Goal: Obtain resource: Download file/media

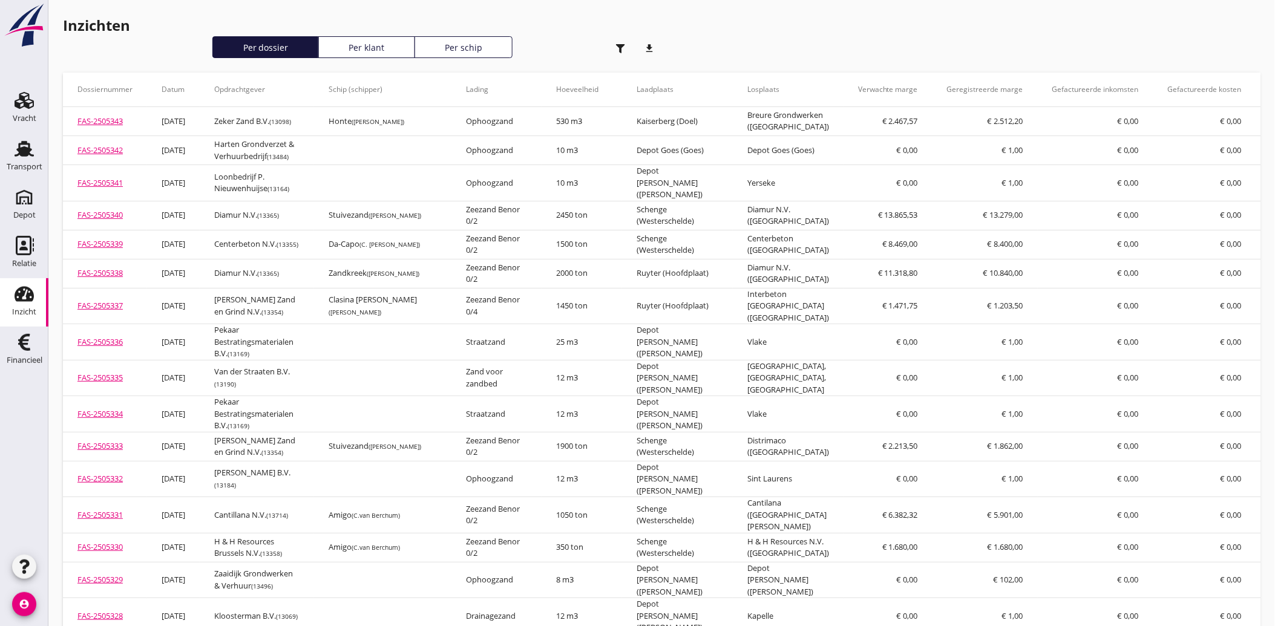
click at [621, 47] on use "button" at bounding box center [620, 48] width 9 height 9
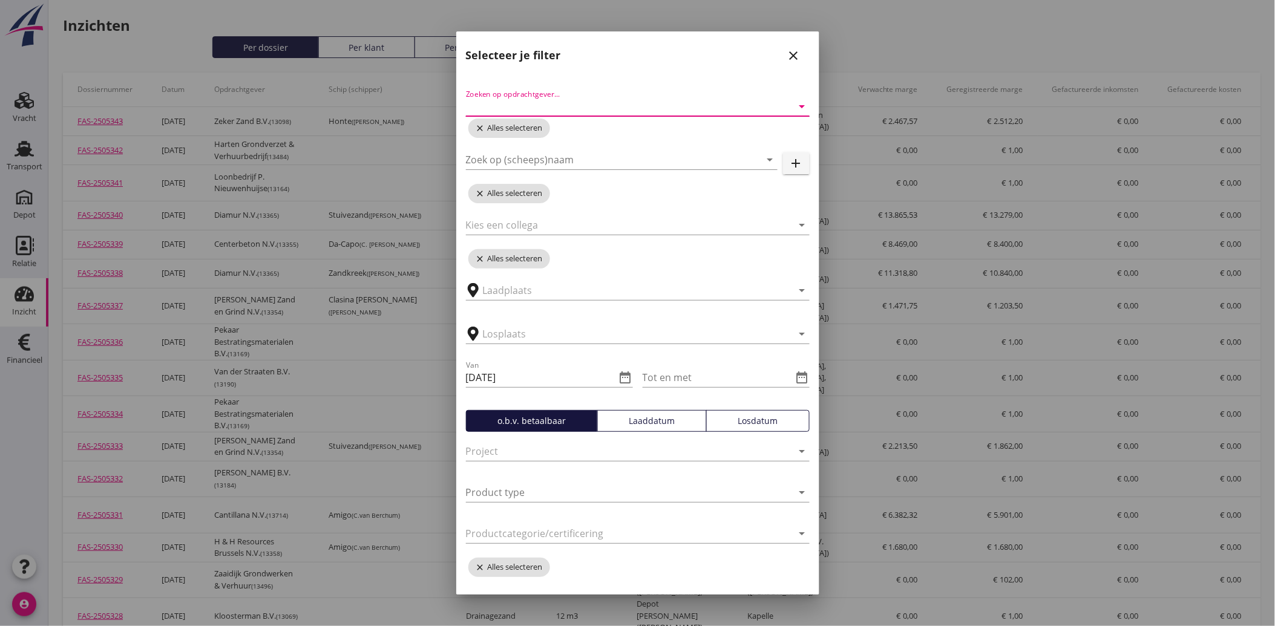
click at [548, 102] on input "Zoeken op opdrachtgever..." at bounding box center [621, 106] width 310 height 19
type input "argo"
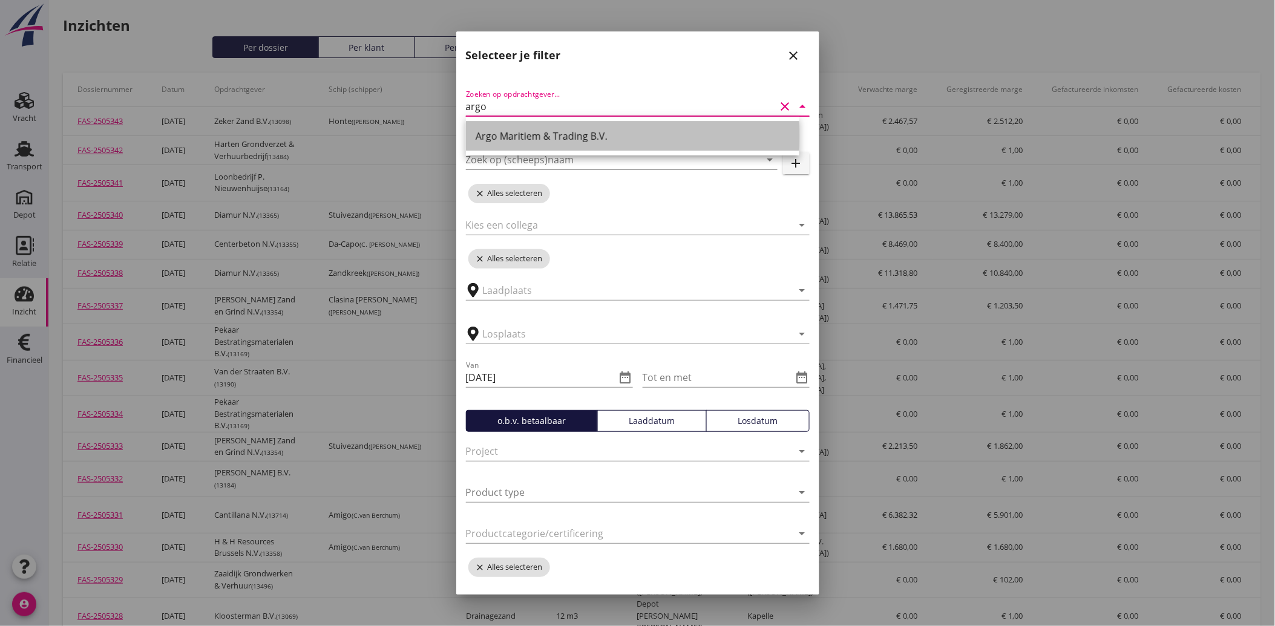
click at [539, 139] on div "Argo Maritiem & Trading B.V." at bounding box center [633, 136] width 314 height 15
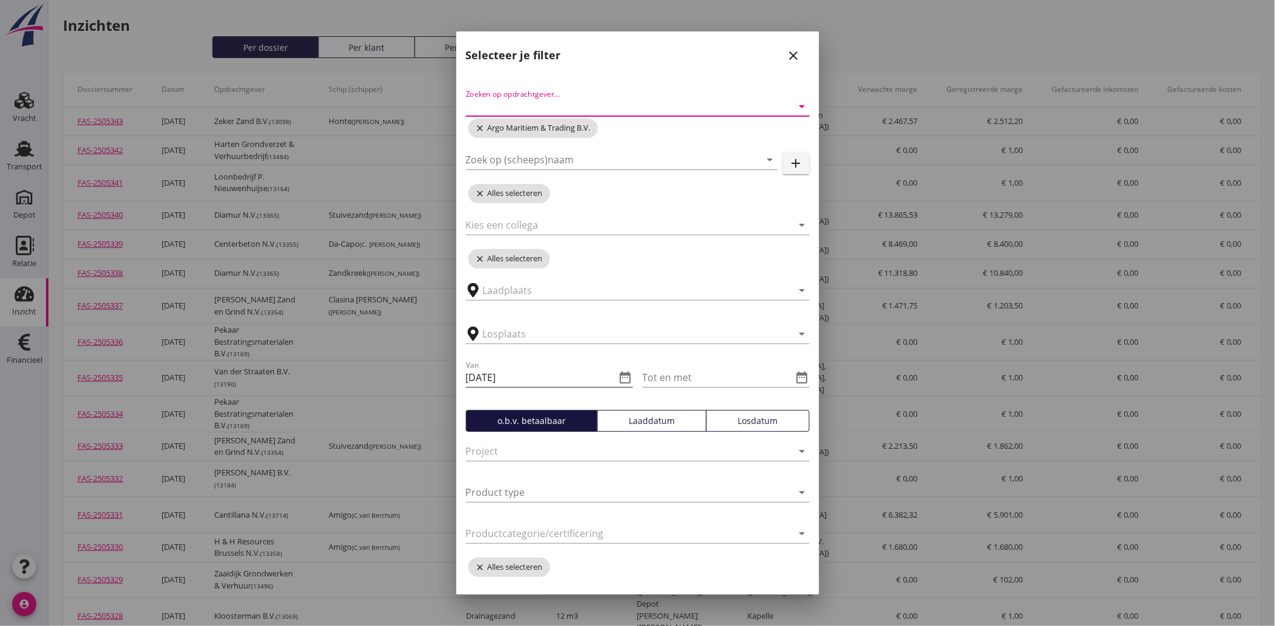
click at [620, 379] on icon "date_range" at bounding box center [625, 377] width 15 height 15
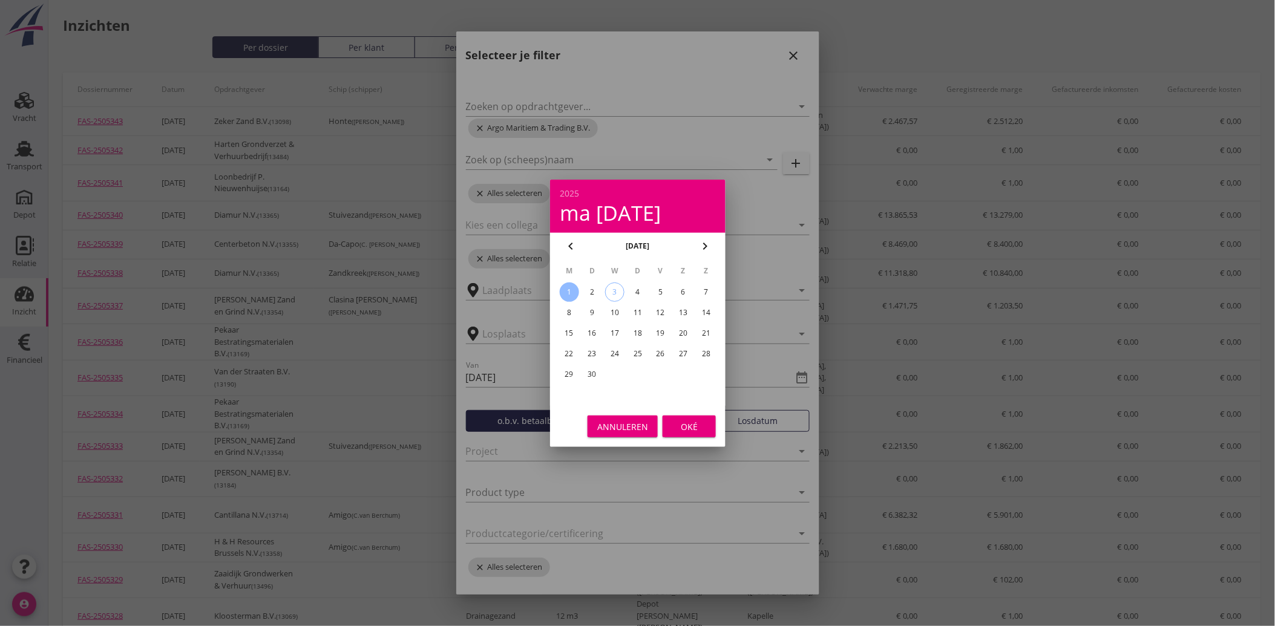
click at [571, 245] on icon "chevron_left" at bounding box center [570, 246] width 15 height 15
click at [568, 246] on icon "chevron_left" at bounding box center [570, 246] width 15 height 15
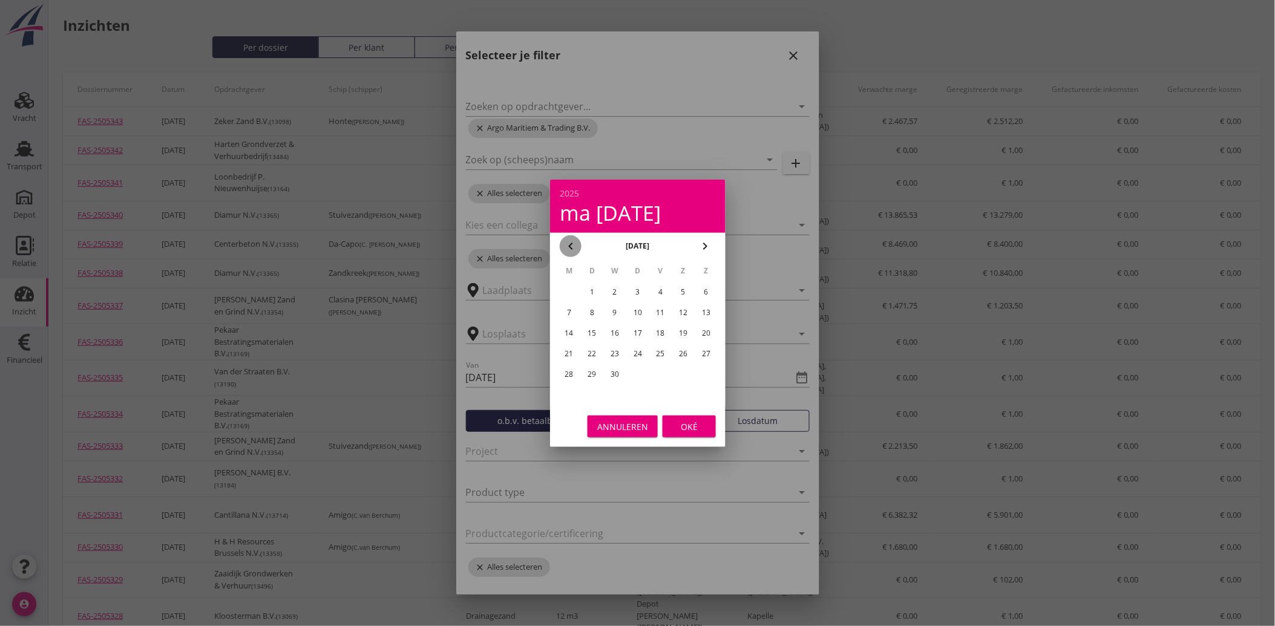
click at [568, 246] on icon "chevron_left" at bounding box center [570, 246] width 15 height 15
click at [620, 297] on div "1" at bounding box center [614, 292] width 19 height 19
type input "[DATE]"
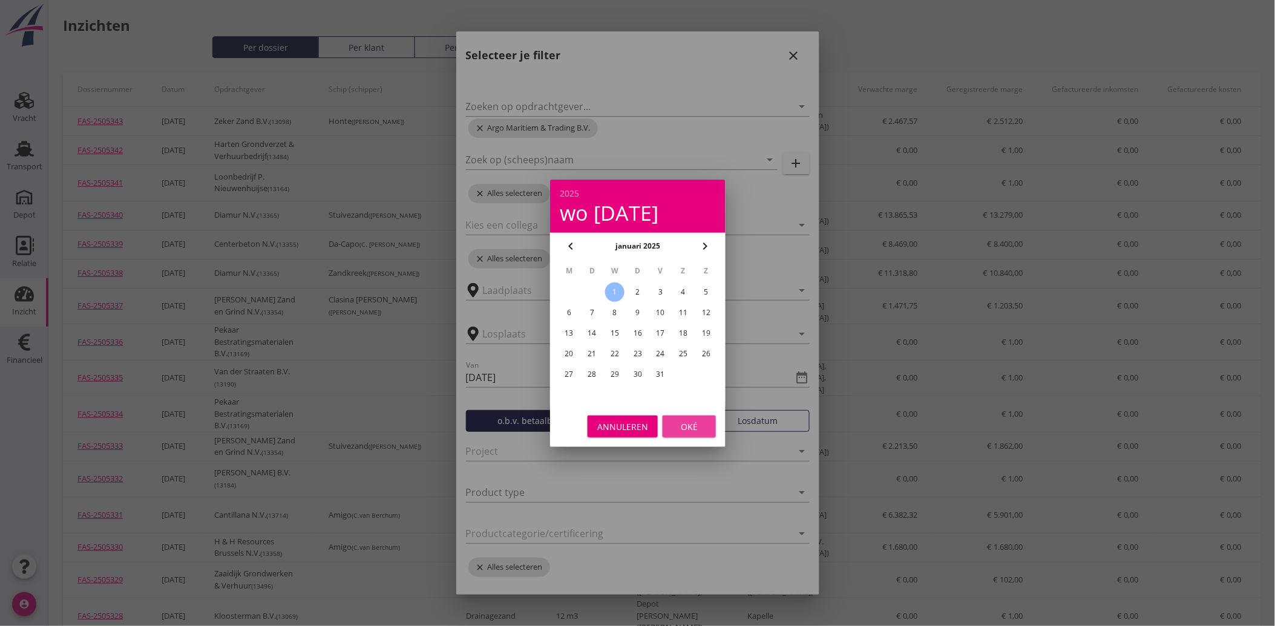
click at [701, 417] on button "Oké" at bounding box center [689, 427] width 53 height 22
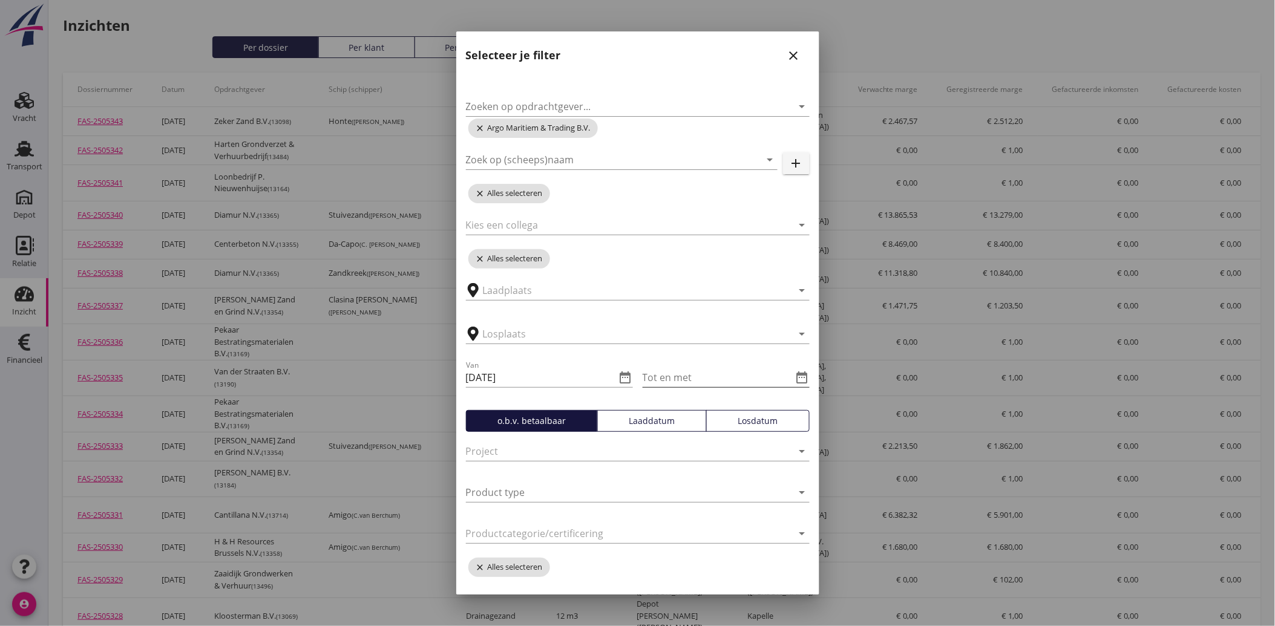
click at [795, 381] on icon "date_range" at bounding box center [802, 377] width 15 height 15
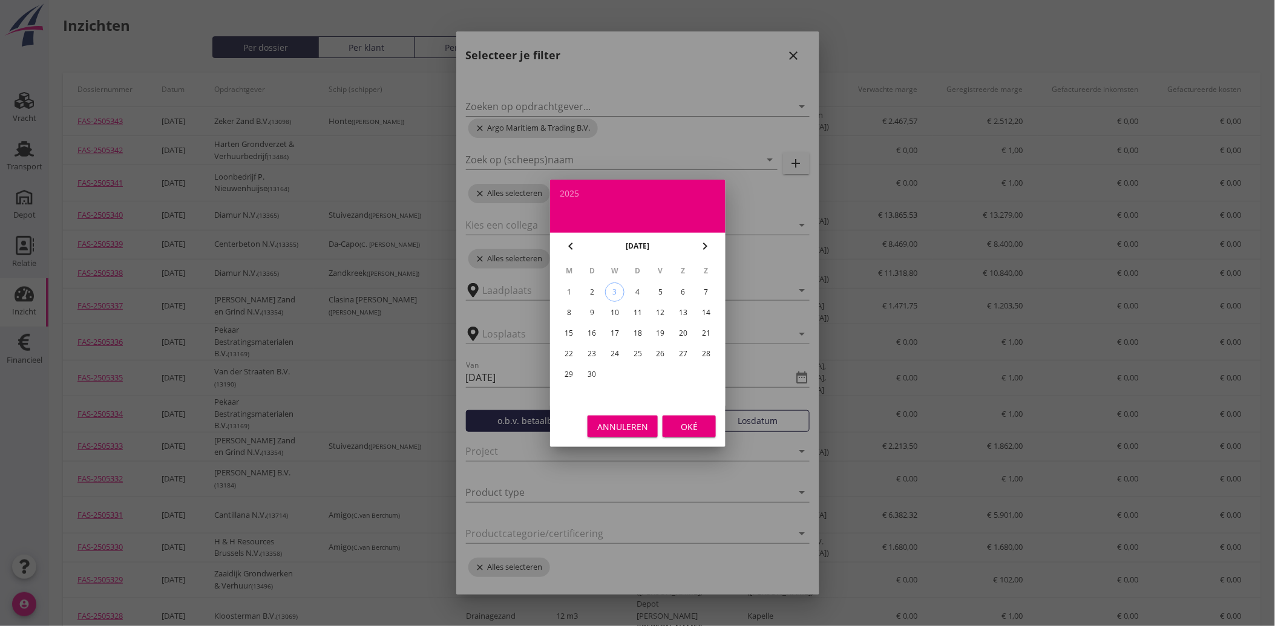
click at [614, 288] on div "3" at bounding box center [615, 292] width 18 height 18
type input "[DATE]"
click at [693, 425] on div "Oké" at bounding box center [689, 426] width 34 height 13
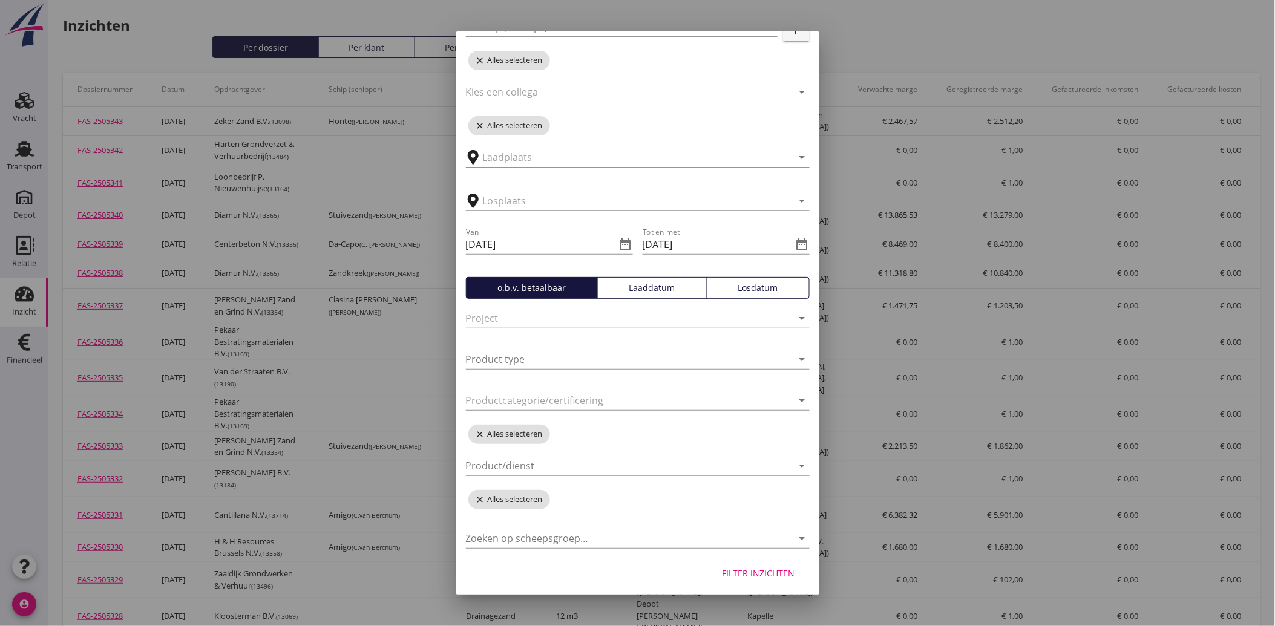
scroll to position [136, 0]
click at [754, 573] on div "Filter inzichten" at bounding box center [758, 570] width 73 height 13
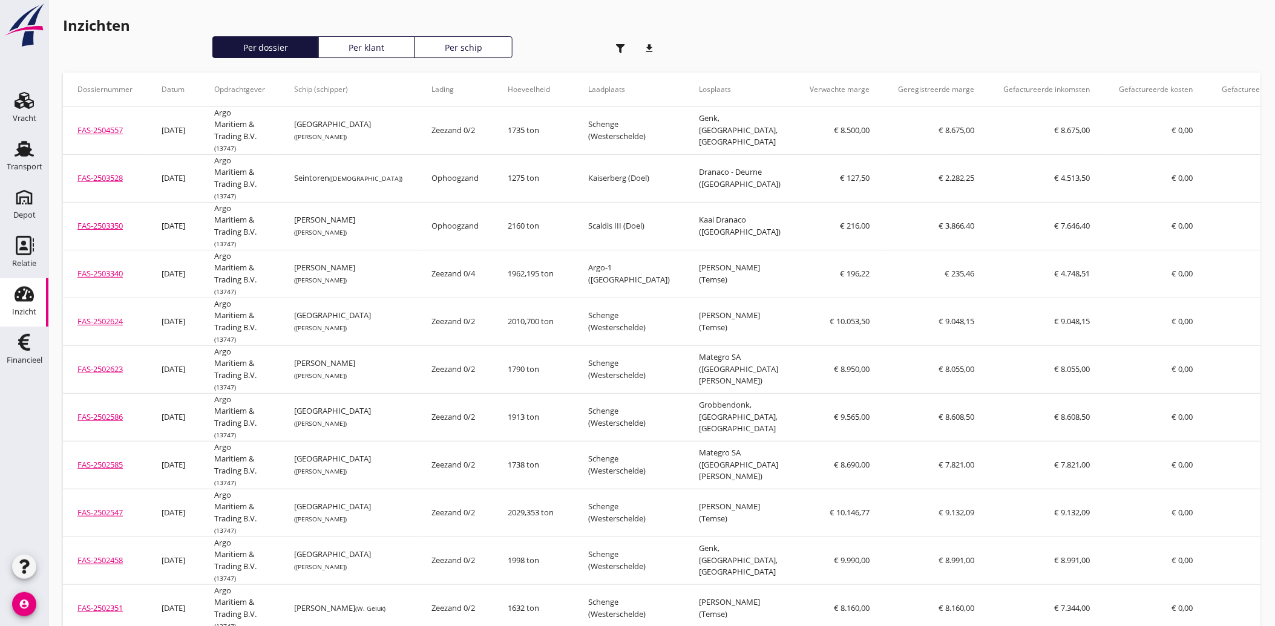
click at [647, 47] on icon "download" at bounding box center [650, 48] width 24 height 24
click at [621, 51] on use "button" at bounding box center [620, 48] width 9 height 9
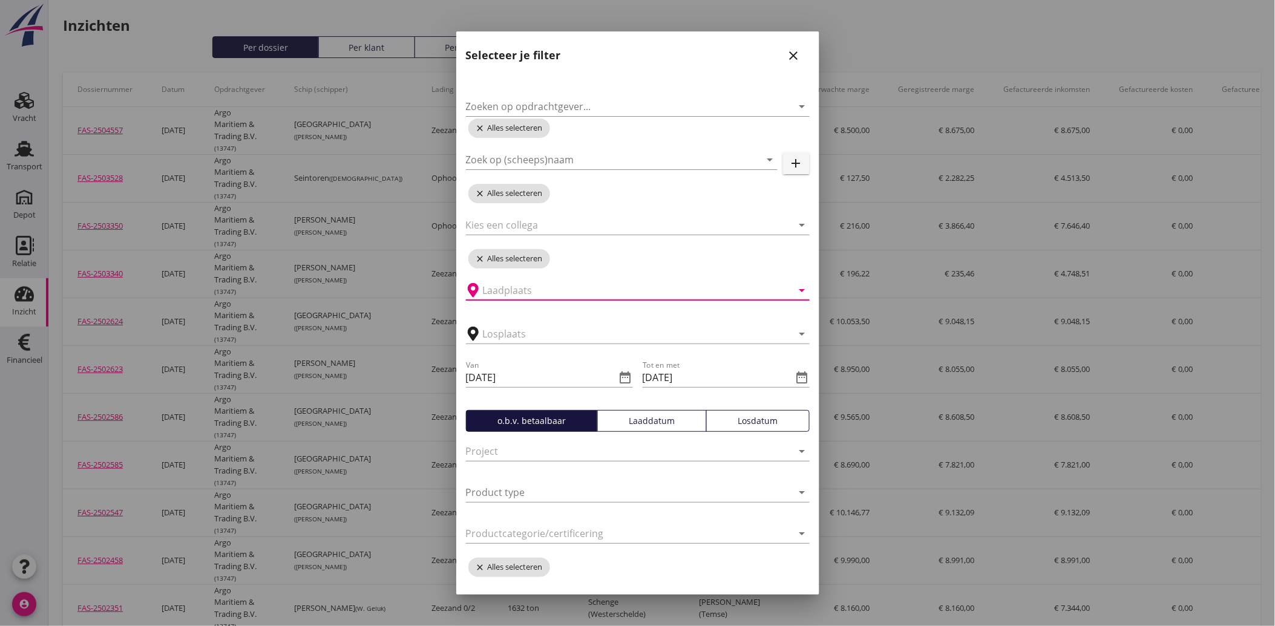
click at [521, 291] on input "text" at bounding box center [629, 290] width 293 height 19
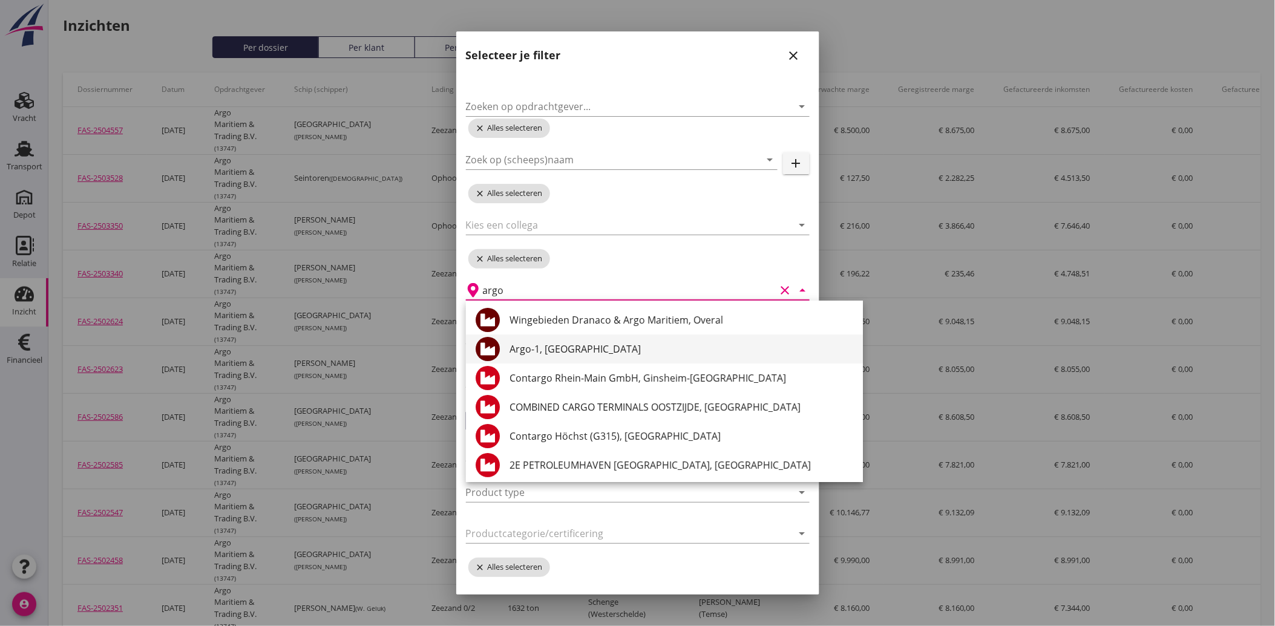
click at [537, 348] on div "Argo-1, [GEOGRAPHIC_DATA]" at bounding box center [681, 349] width 344 height 15
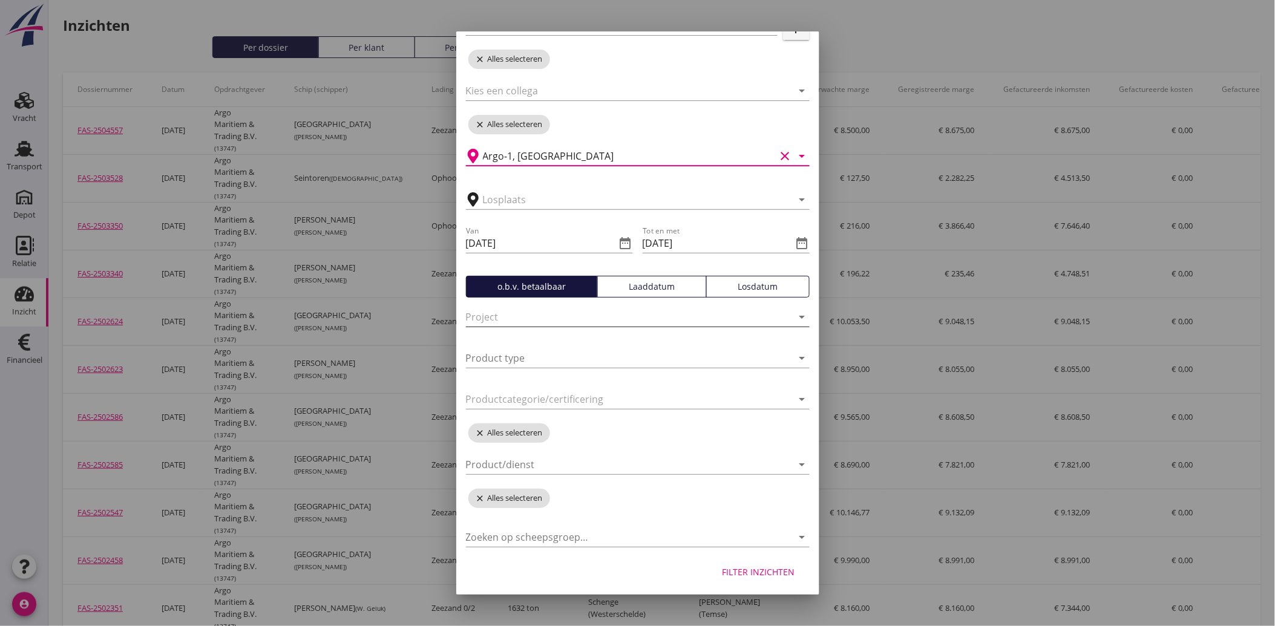
scroll to position [136, 0]
type input "Argo-1, [GEOGRAPHIC_DATA]"
click at [739, 568] on div "Filter inzichten" at bounding box center [758, 570] width 73 height 13
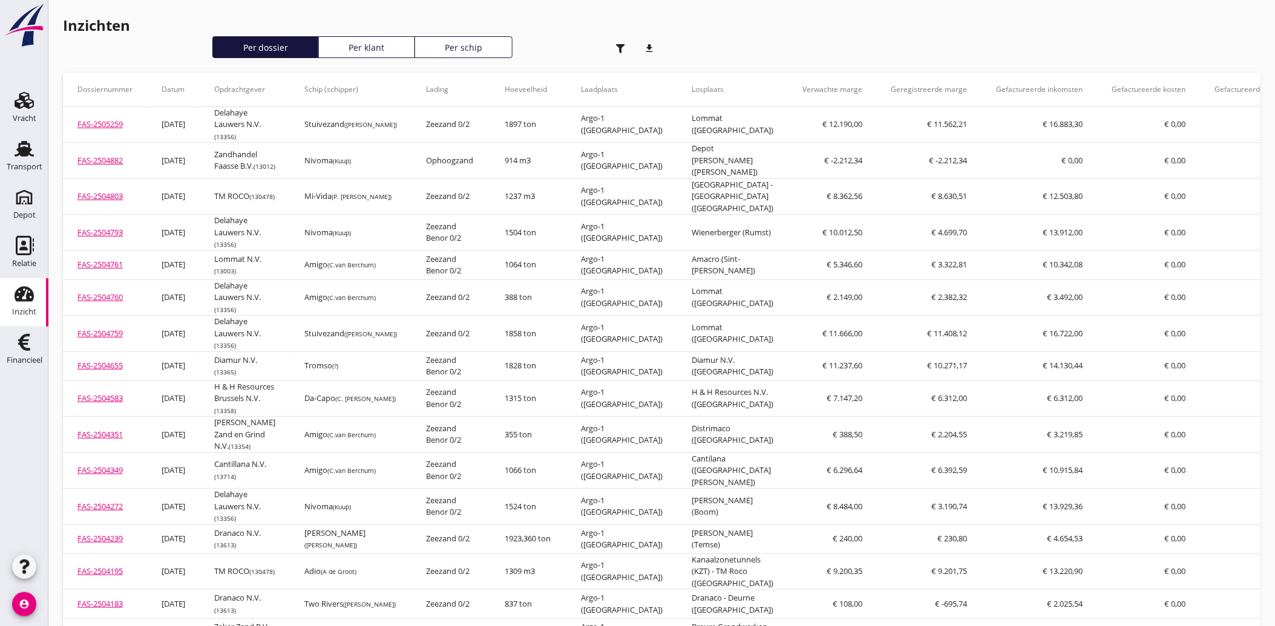
click at [654, 44] on icon "download" at bounding box center [650, 48] width 24 height 24
